Goal: Communication & Community: Answer question/provide support

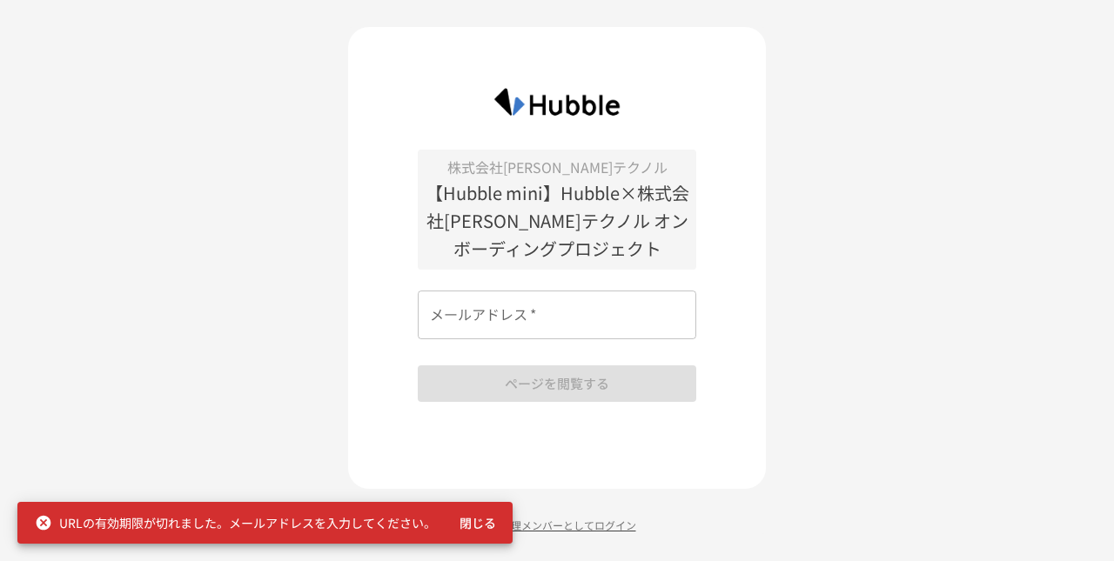
click at [566, 519] on p "Arch管理メンバーとしてログイン" at bounding box center [557, 525] width 418 height 17
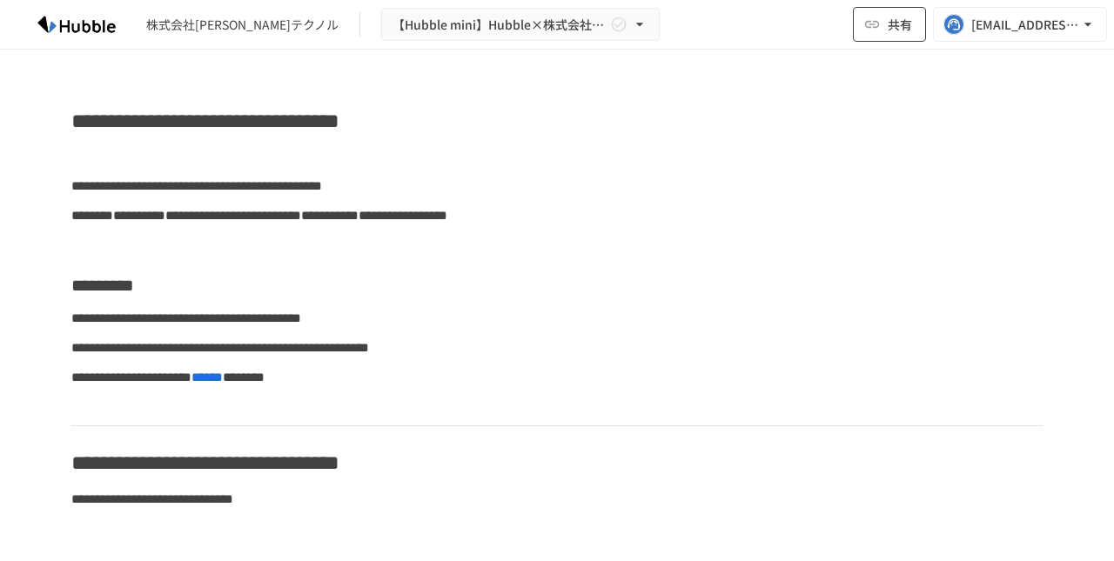
click at [907, 32] on span "共有" at bounding box center [899, 24] width 24 height 19
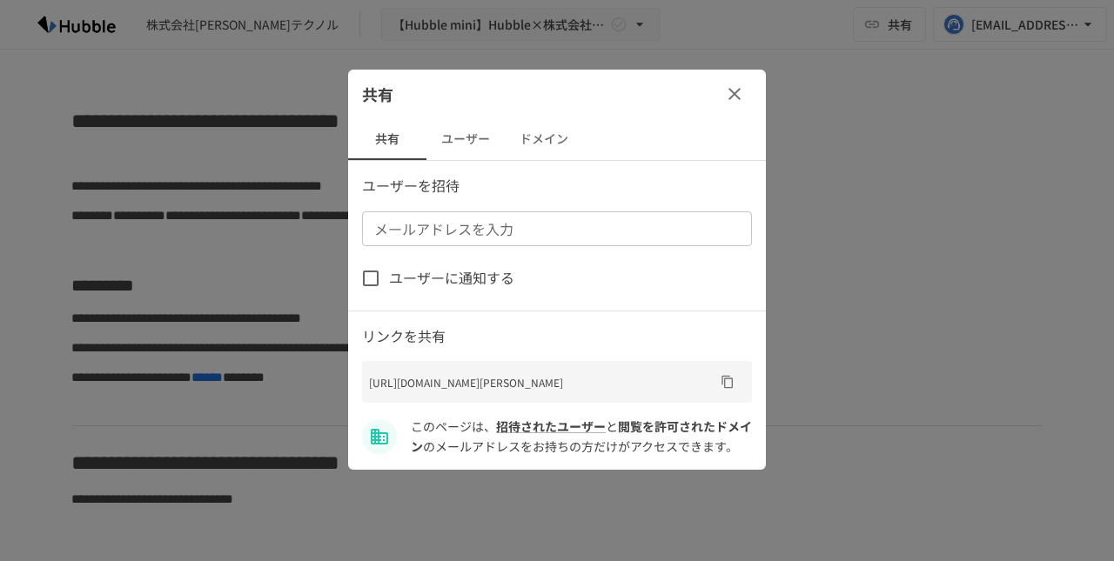
click at [462, 133] on button "ユーザー" at bounding box center [465, 139] width 78 height 42
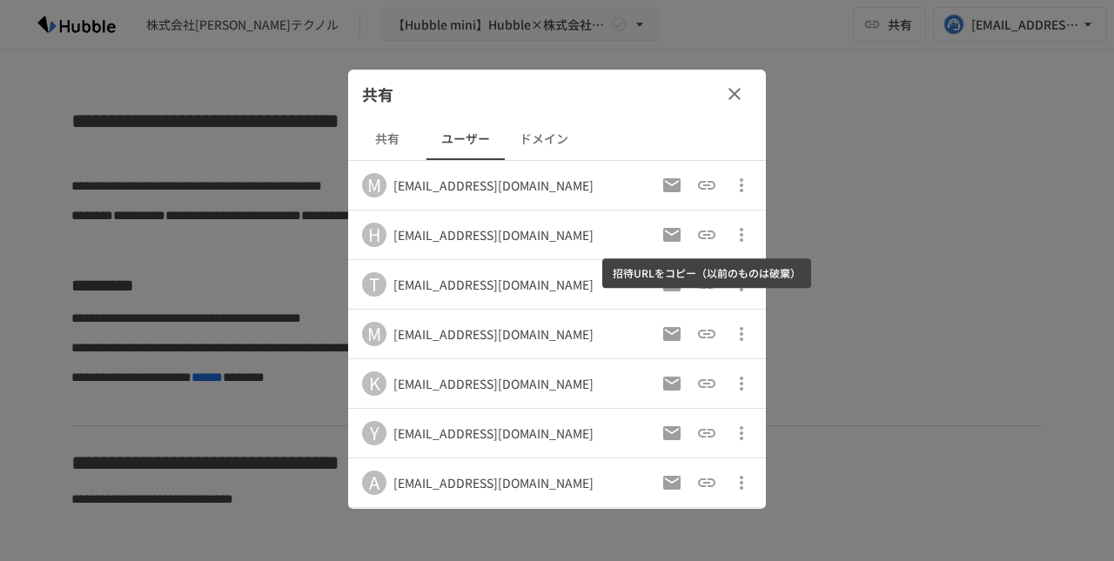
click at [701, 232] on icon "招待URLをコピー（以前のものは破棄）" at bounding box center [706, 234] width 21 height 21
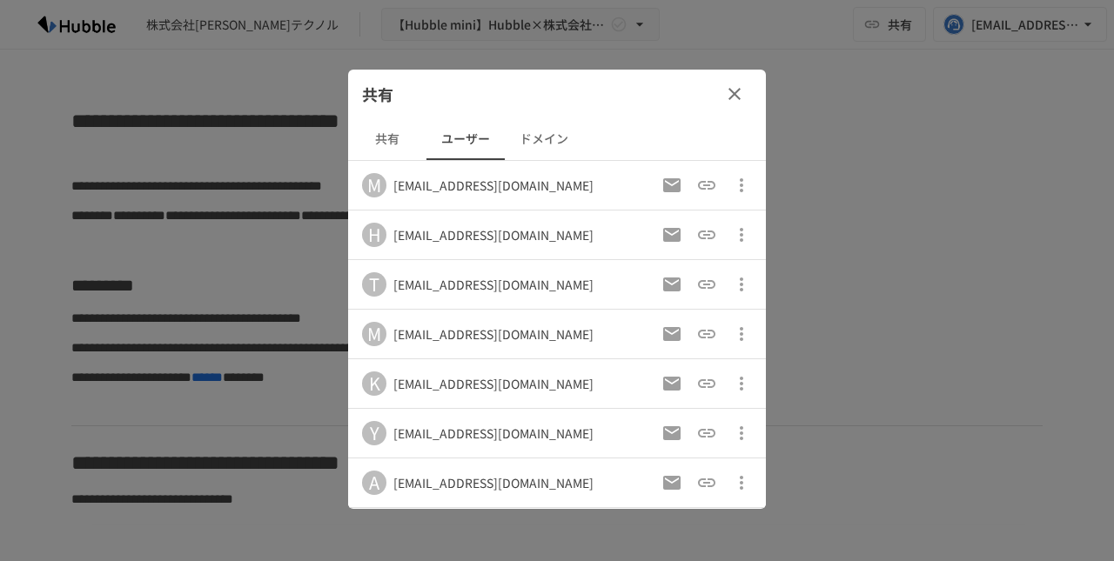
click at [736, 92] on icon "button" at bounding box center [734, 94] width 12 height 12
